Goal: Transaction & Acquisition: Purchase product/service

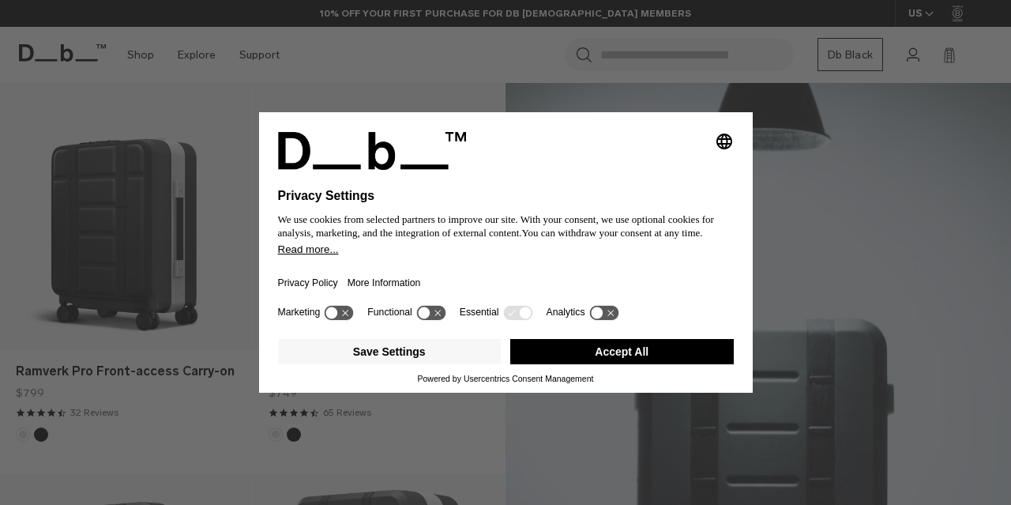
click at [557, 352] on button "Accept All" at bounding box center [622, 351] width 224 height 25
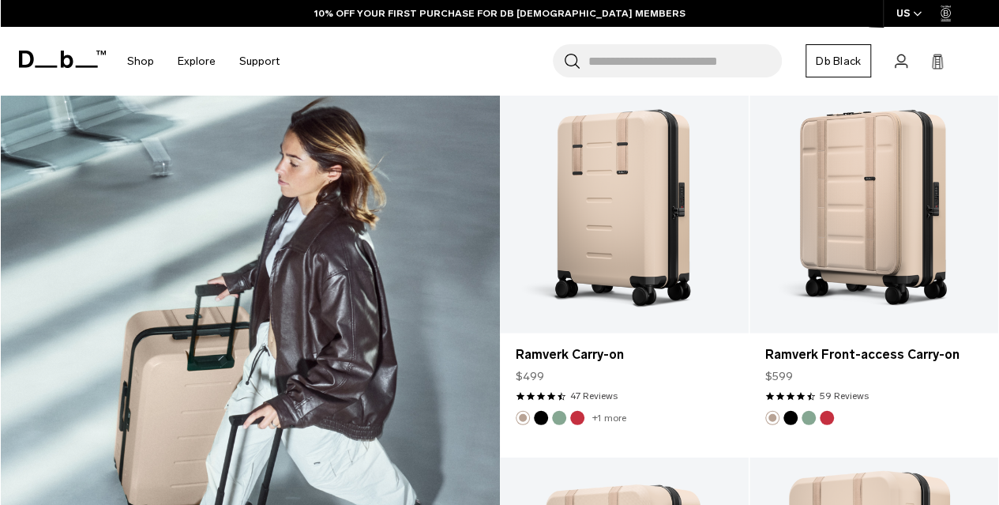
scroll to position [1969, 0]
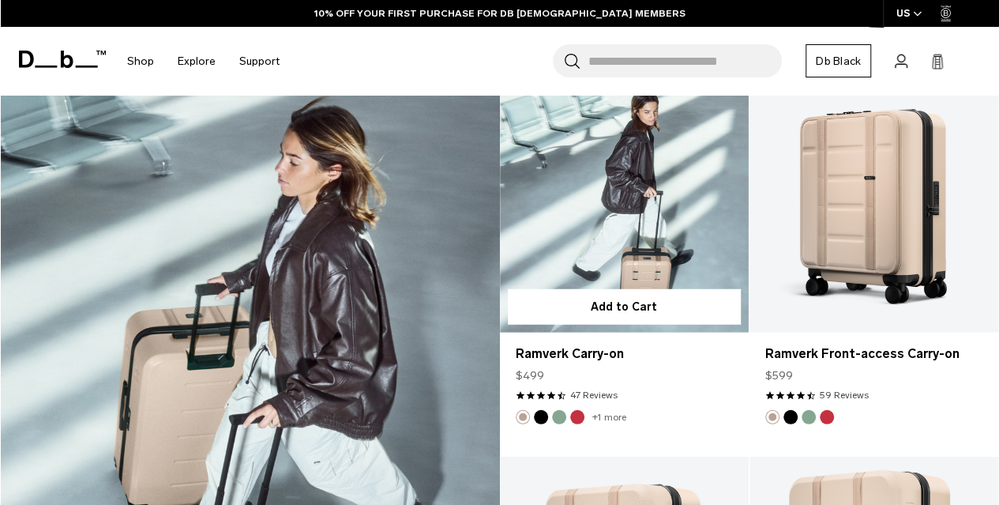
click at [558, 410] on button "Green Ray" at bounding box center [559, 417] width 14 height 14
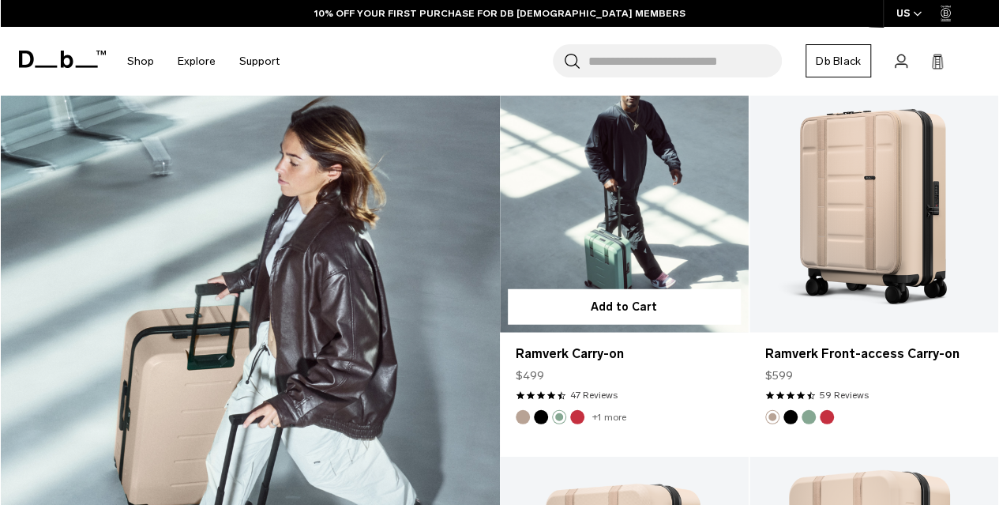
click at [575, 410] on button "Sprite Lightning Red" at bounding box center [577, 417] width 14 height 14
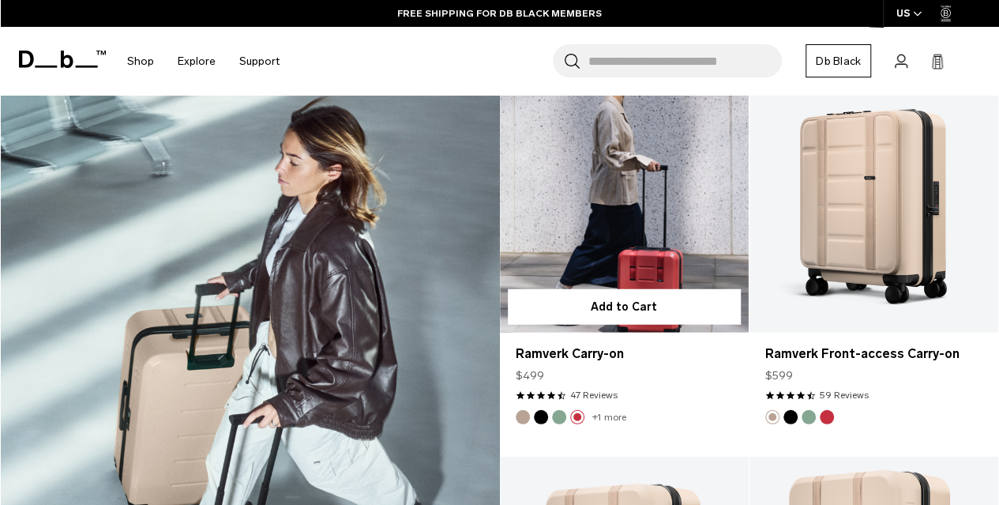
click at [602, 412] on link "+1 more" at bounding box center [609, 417] width 34 height 11
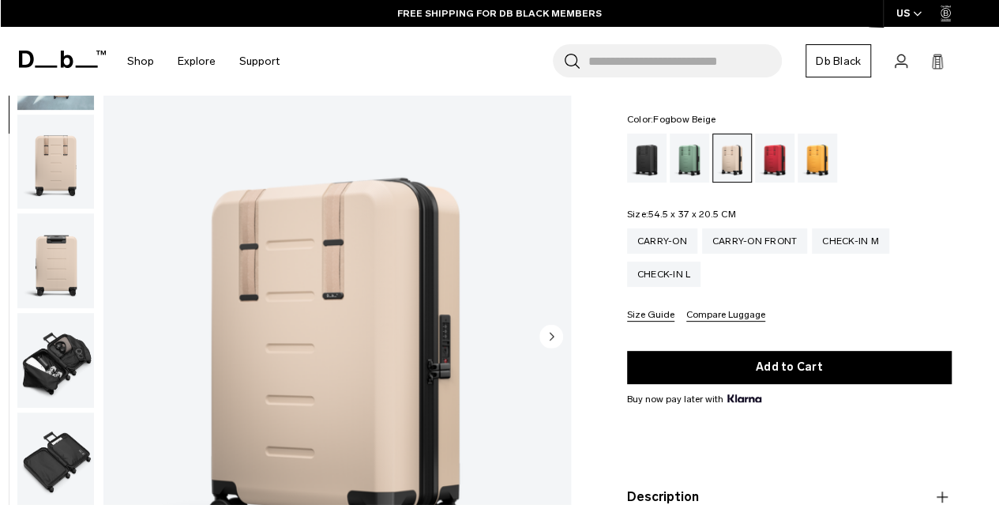
scroll to position [135, 0]
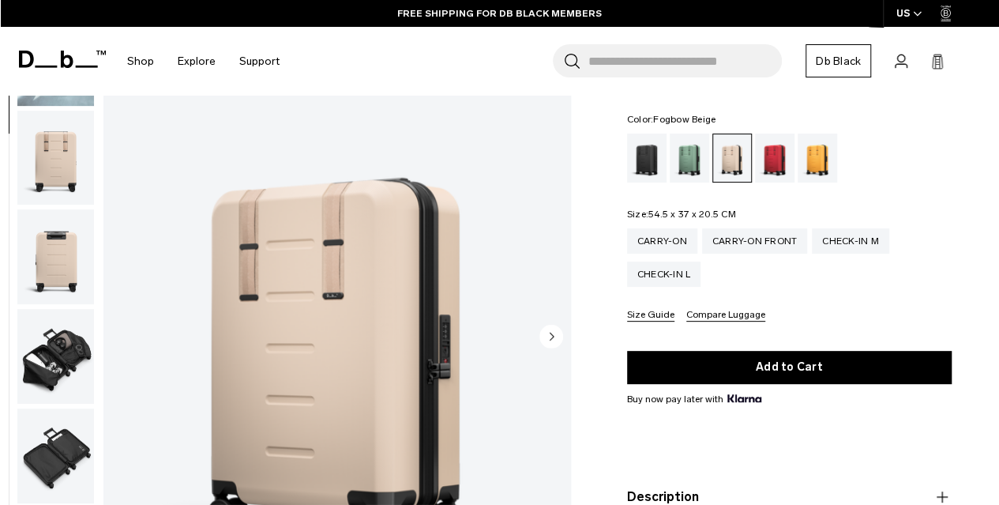
click at [47, 338] on img "button" at bounding box center [55, 356] width 77 height 95
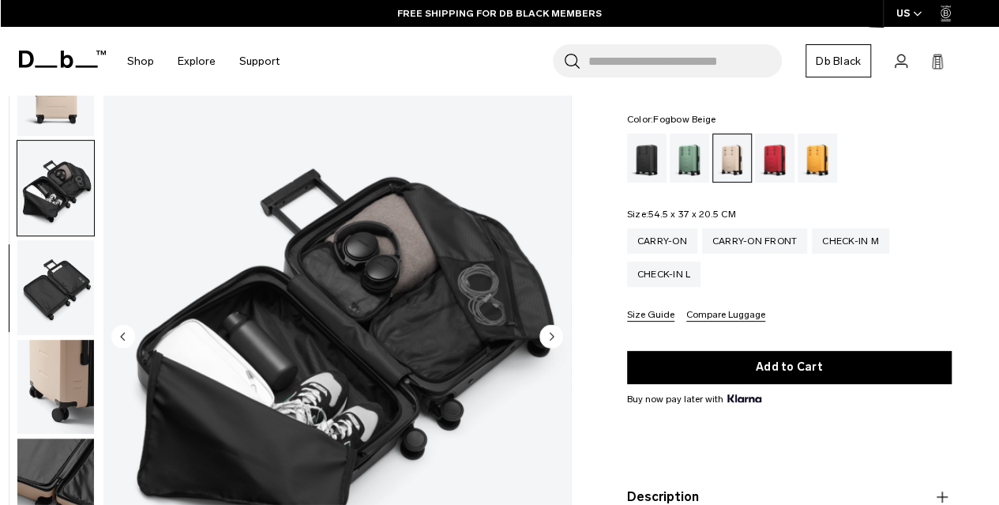
scroll to position [398, 0]
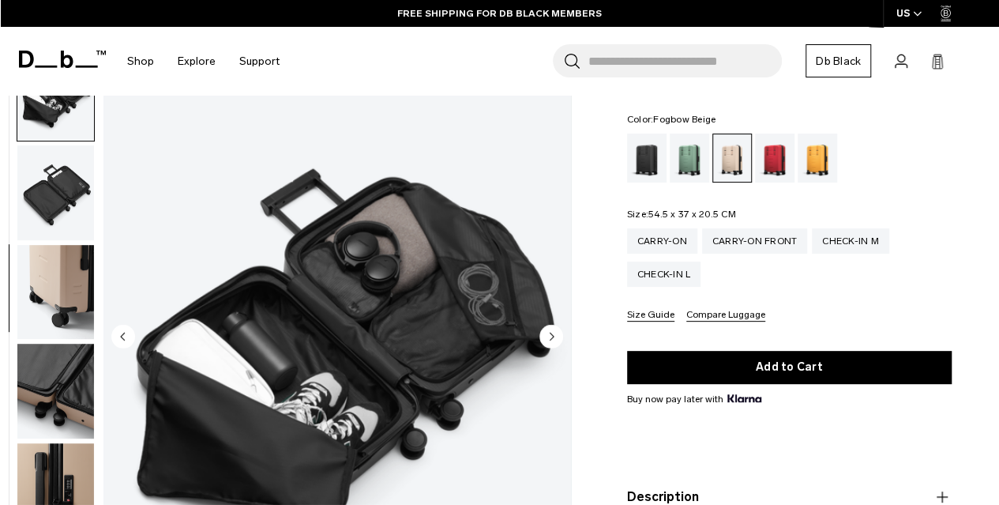
click at [47, 370] on img "button" at bounding box center [55, 391] width 77 height 95
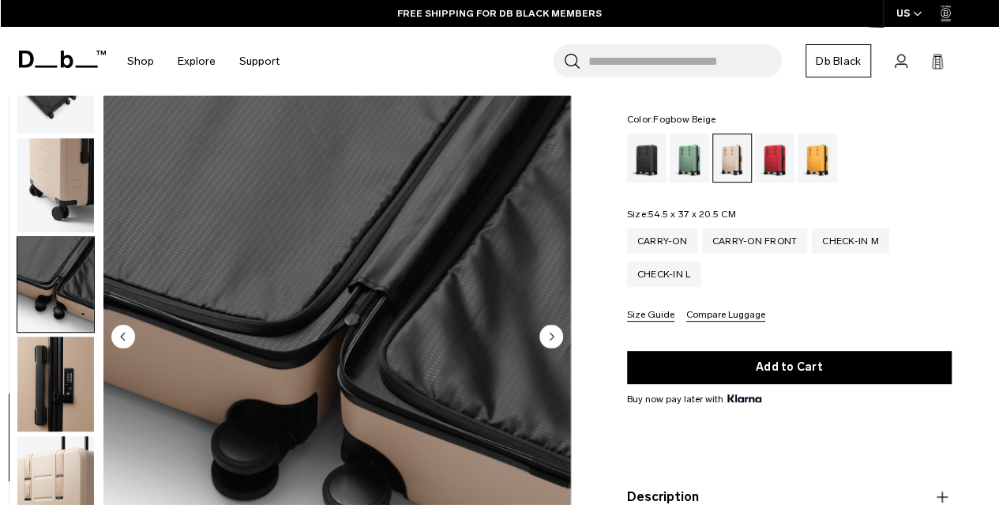
scroll to position [507, 0]
click at [44, 397] on img "button" at bounding box center [55, 383] width 77 height 95
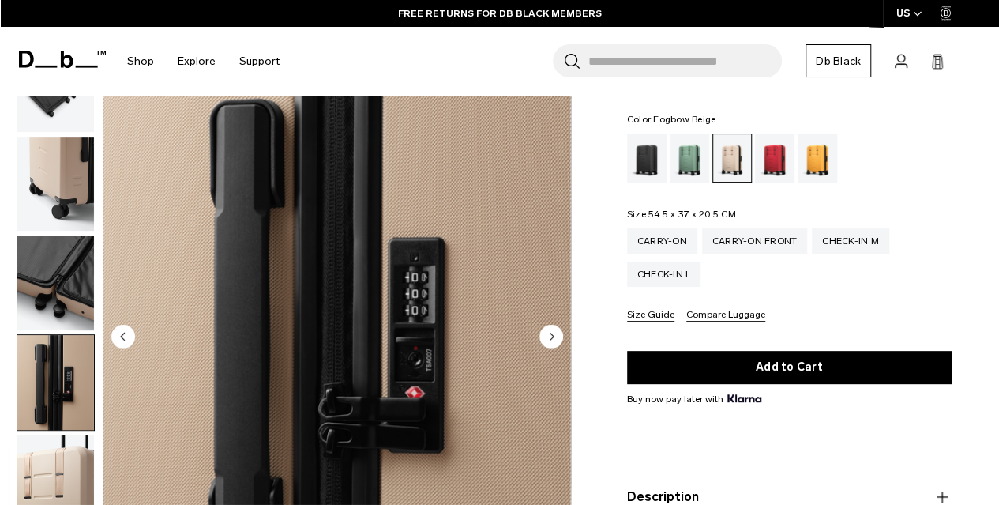
click at [51, 449] on img "button" at bounding box center [55, 481] width 77 height 95
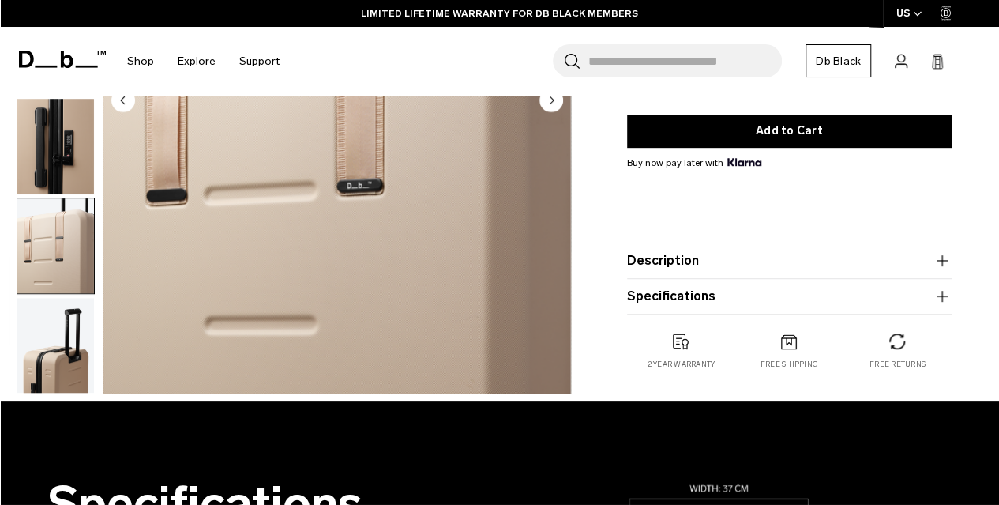
scroll to position [389, 0]
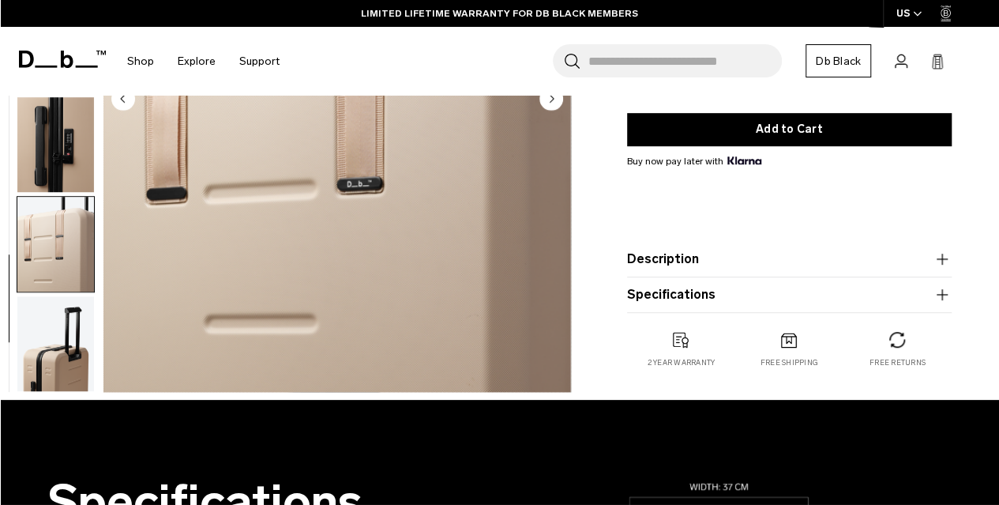
click at [51, 345] on img "button" at bounding box center [55, 343] width 77 height 95
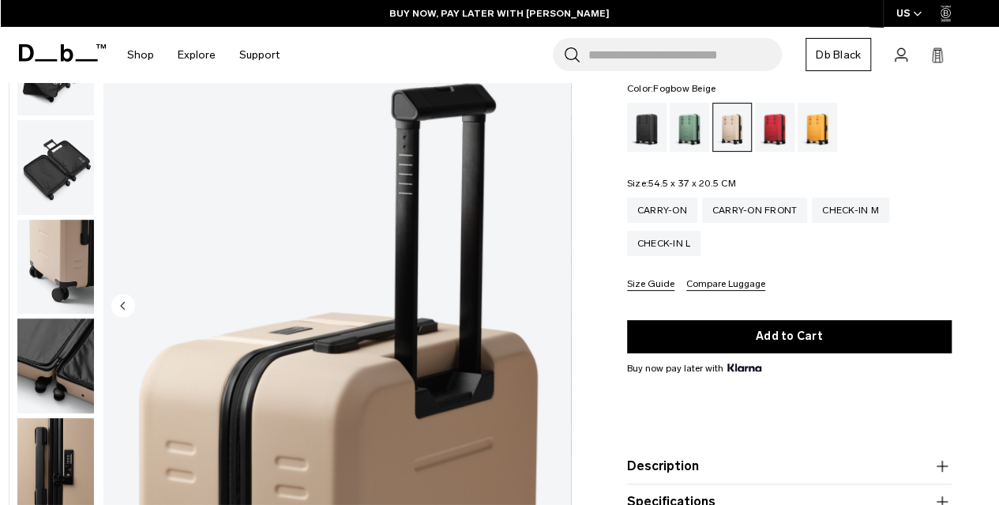
scroll to position [188, 0]
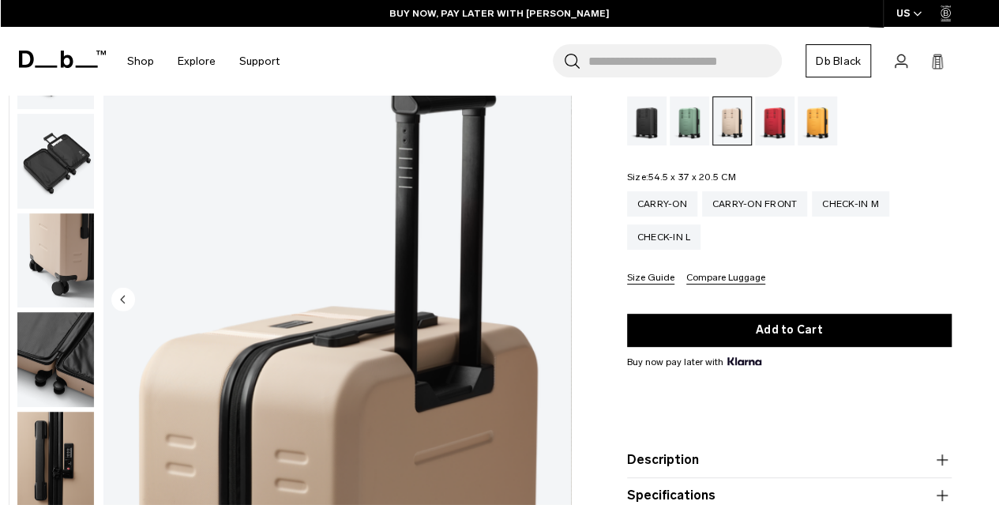
click at [126, 293] on circle "Previous slide" at bounding box center [123, 300] width 24 height 24
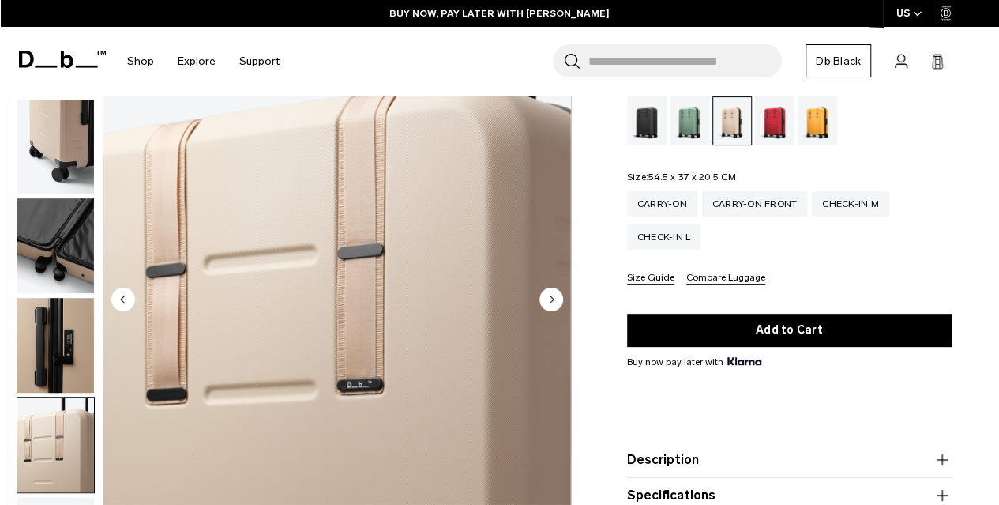
scroll to position [507, 0]
click at [126, 293] on circle "Previous slide" at bounding box center [123, 300] width 24 height 24
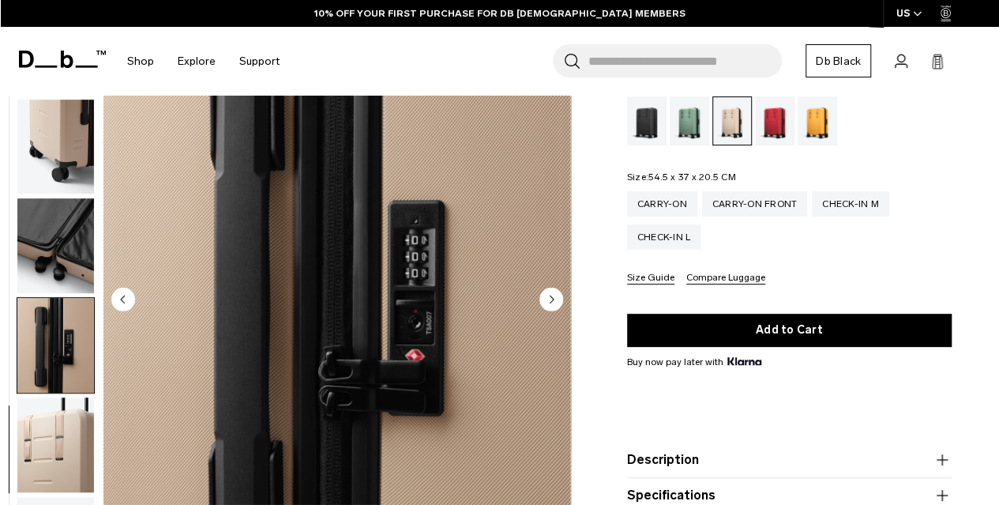
click at [126, 293] on circle "Previous slide" at bounding box center [123, 300] width 24 height 24
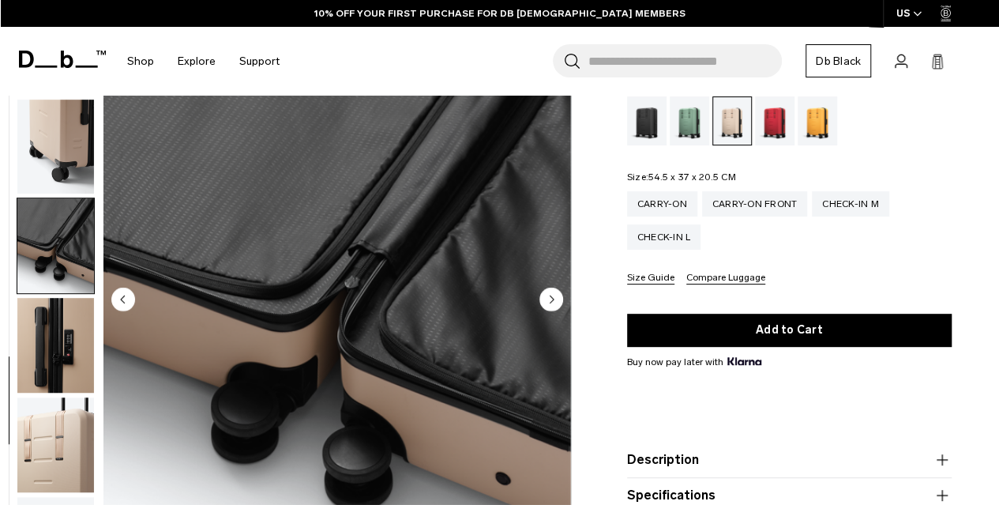
click at [126, 293] on circle "Previous slide" at bounding box center [123, 300] width 24 height 24
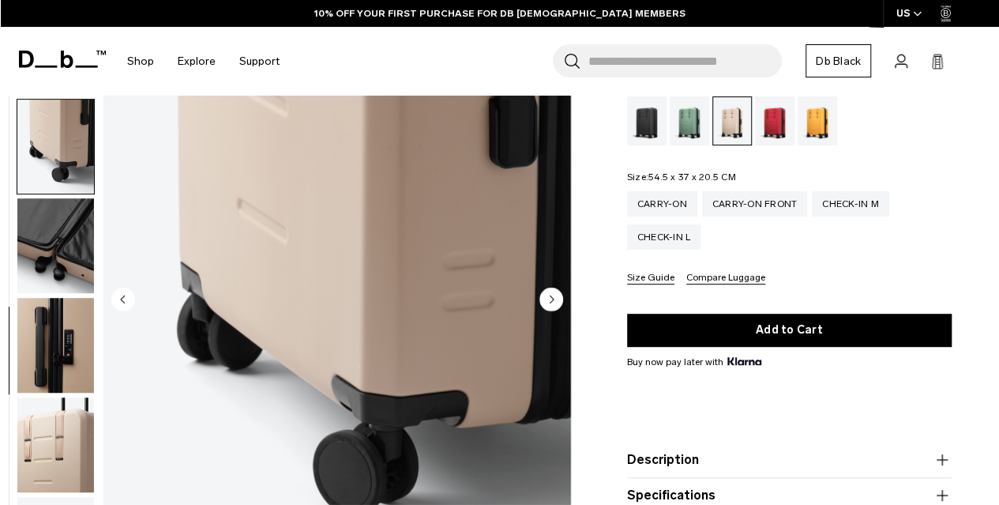
click at [126, 293] on circle "Previous slide" at bounding box center [123, 300] width 24 height 24
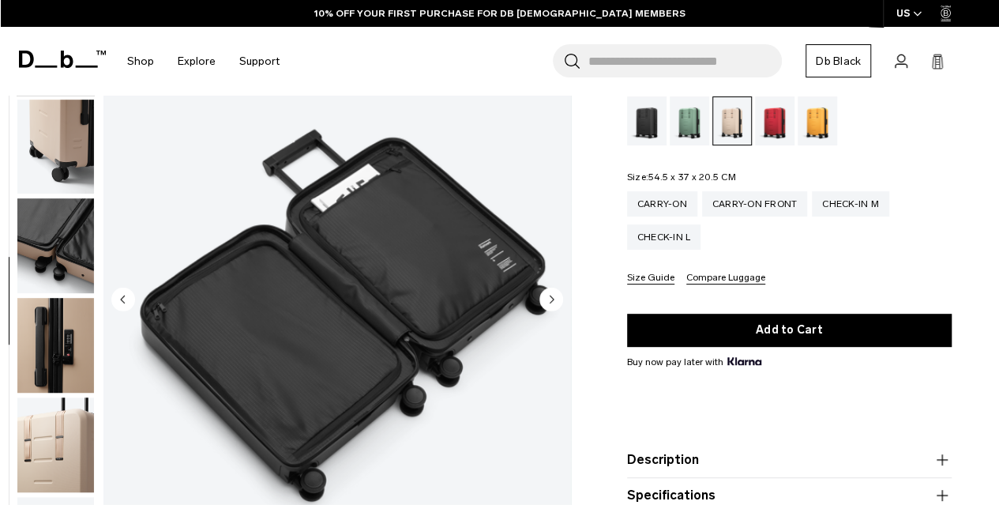
scroll to position [498, 0]
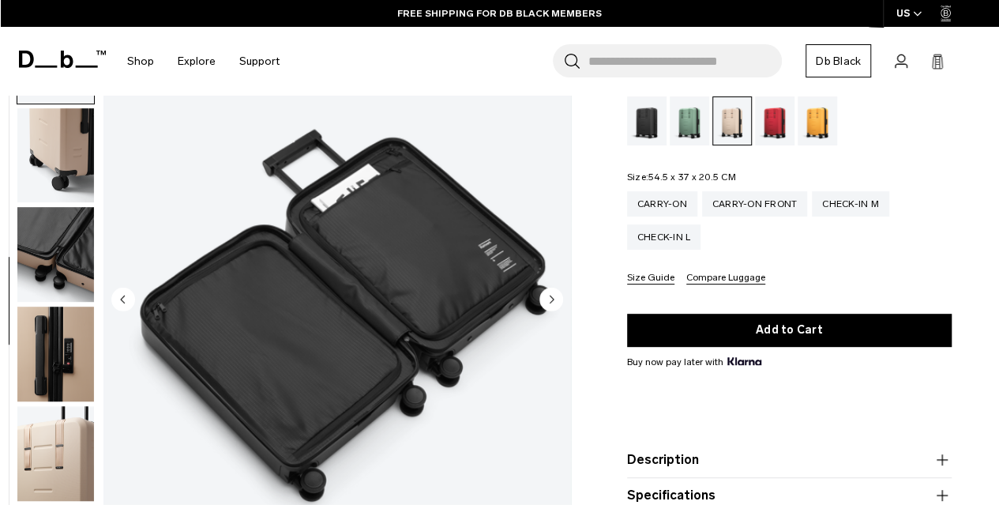
click at [126, 293] on circle "Previous slide" at bounding box center [123, 300] width 24 height 24
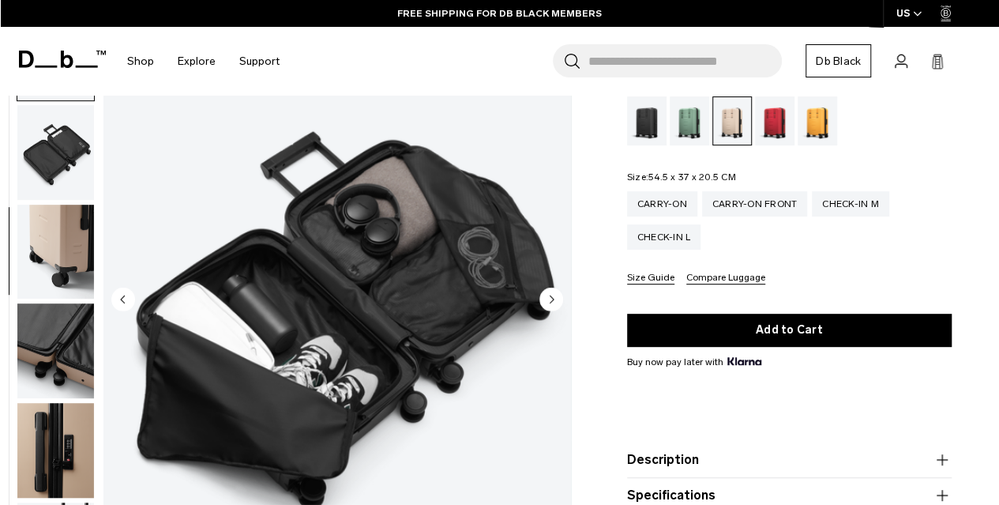
scroll to position [398, 0]
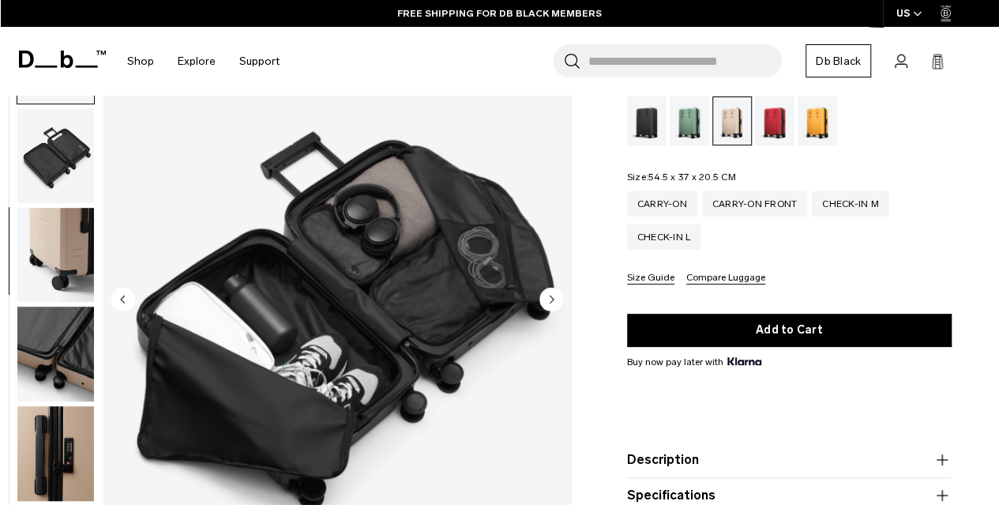
click at [126, 293] on circle "Previous slide" at bounding box center [123, 300] width 24 height 24
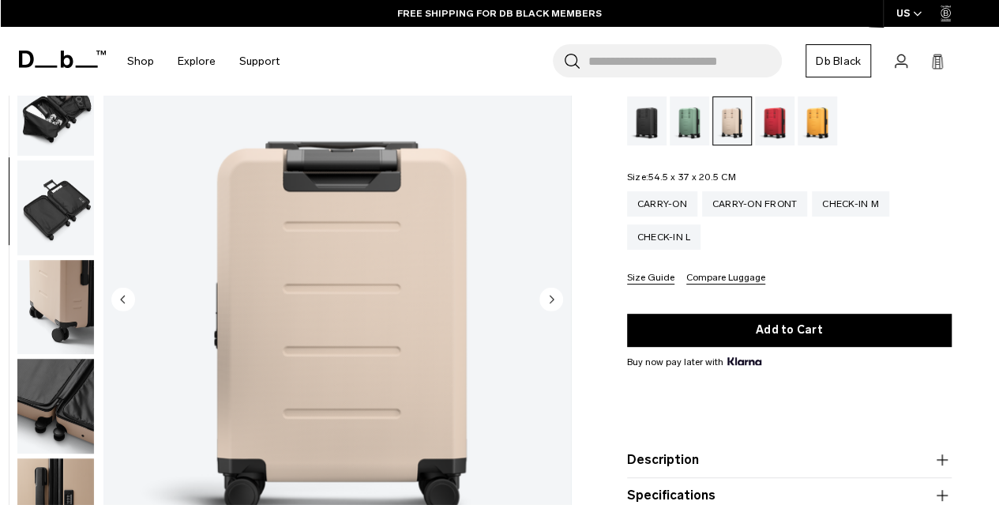
scroll to position [299, 0]
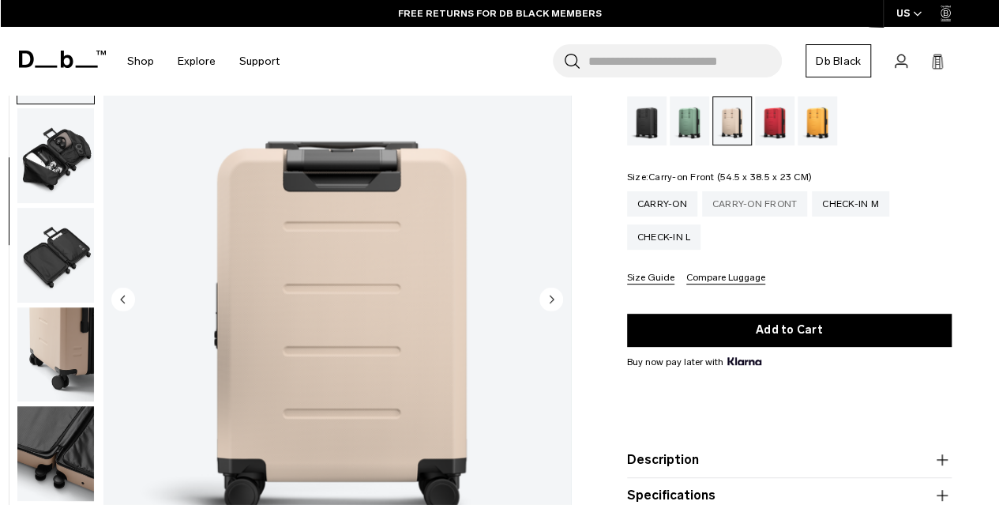
click at [739, 206] on div "Carry-on Front" at bounding box center [755, 203] width 106 height 25
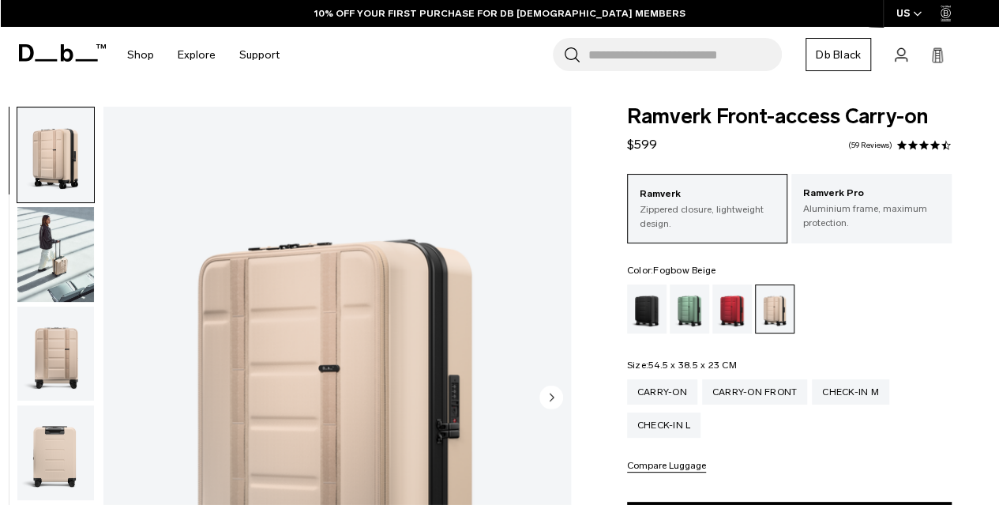
click at [550, 394] on icon "Next slide" at bounding box center [552, 396] width 4 height 7
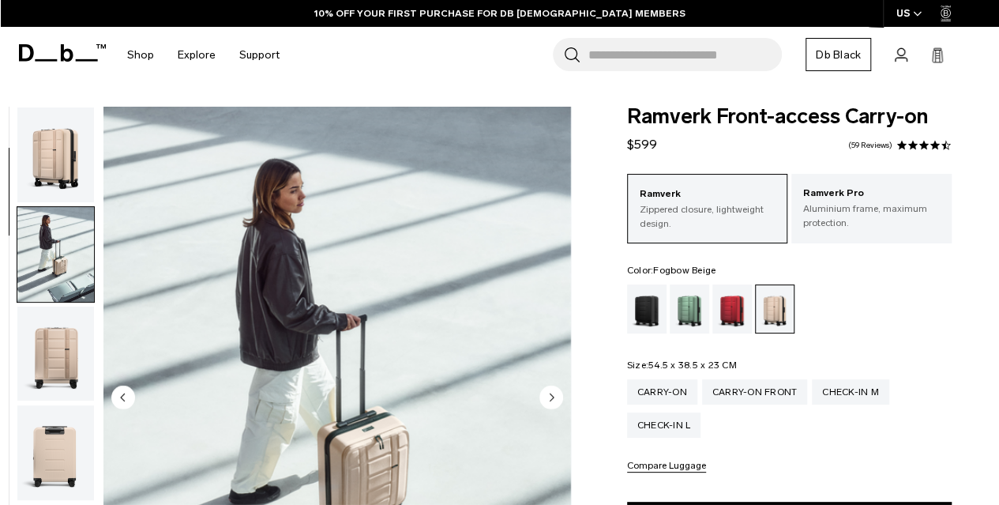
scroll to position [100, 0]
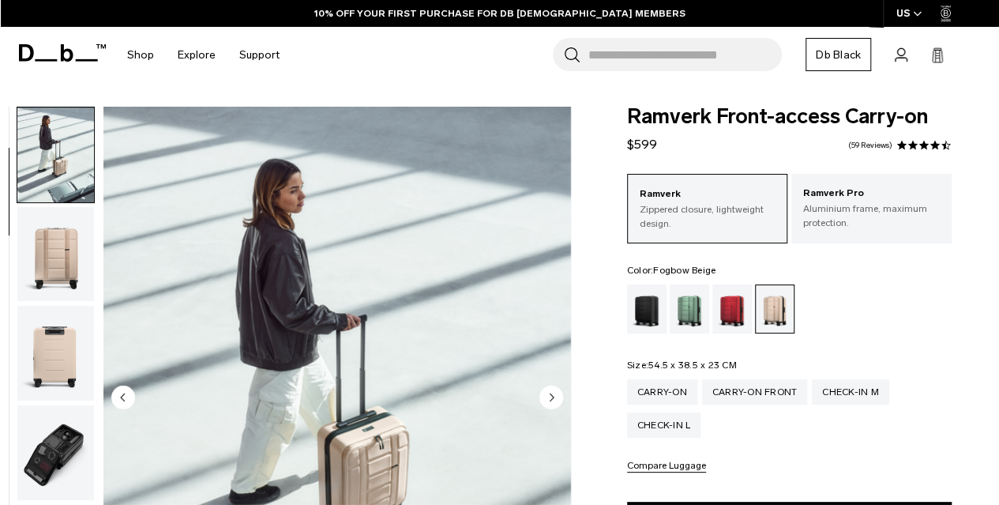
click at [550, 394] on icon "Next slide" at bounding box center [552, 396] width 4 height 7
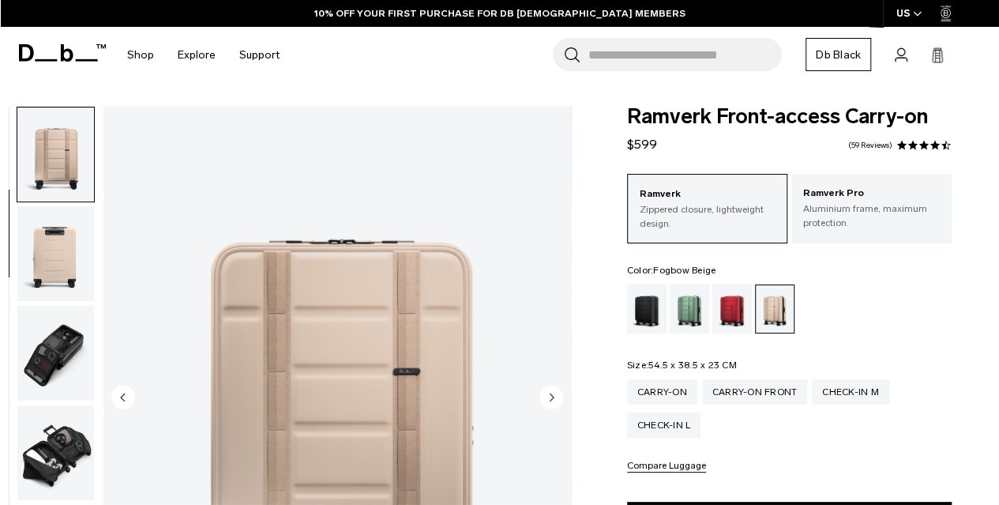
click at [550, 394] on icon "Next slide" at bounding box center [552, 396] width 4 height 7
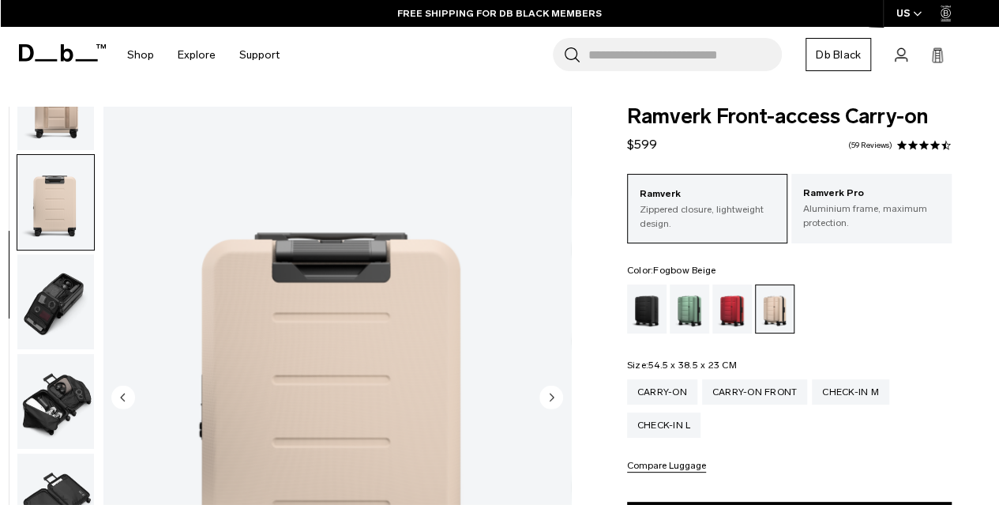
scroll to position [299, 0]
